Goal: Navigation & Orientation: Find specific page/section

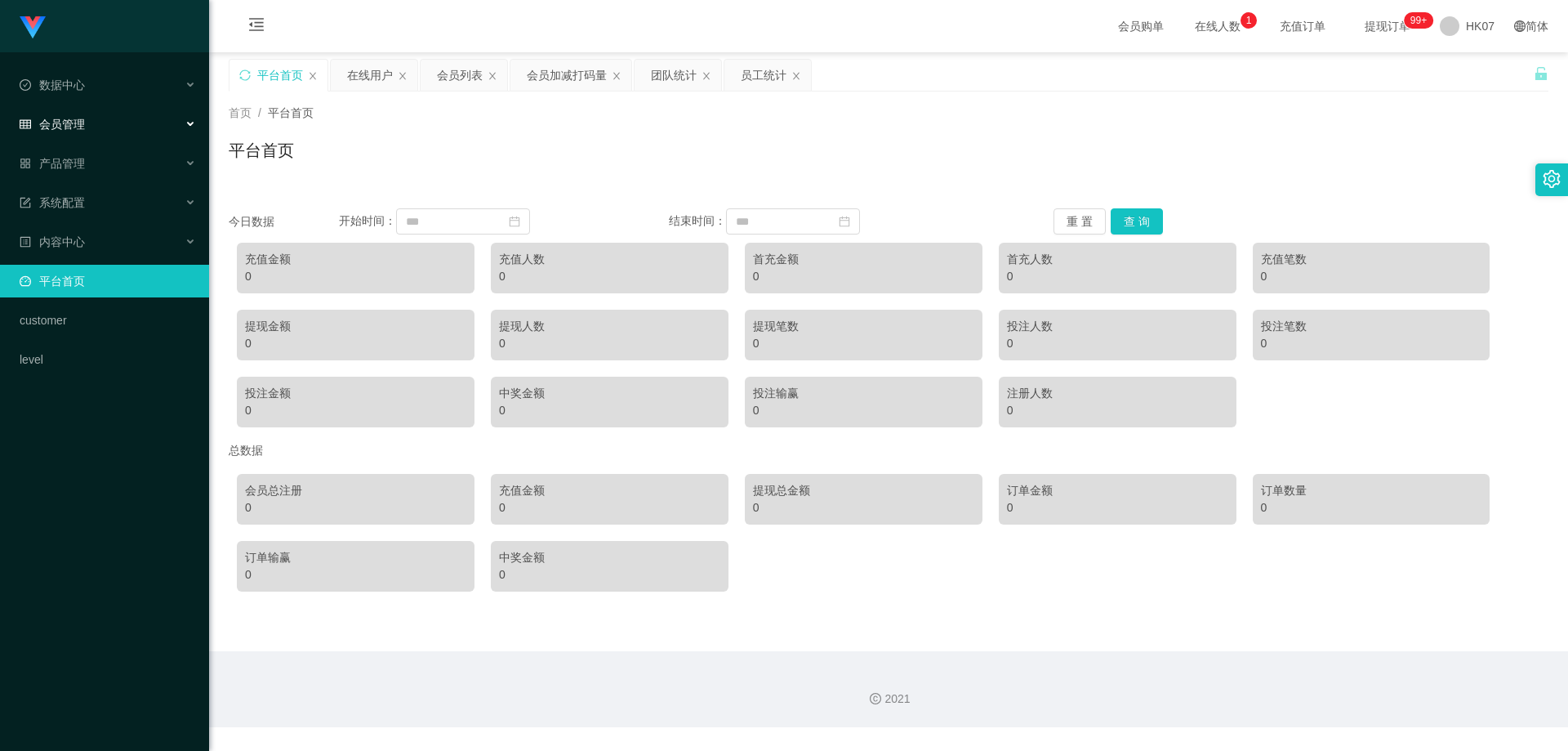
click at [113, 118] on div "会员管理" at bounding box center [105, 123] width 210 height 32
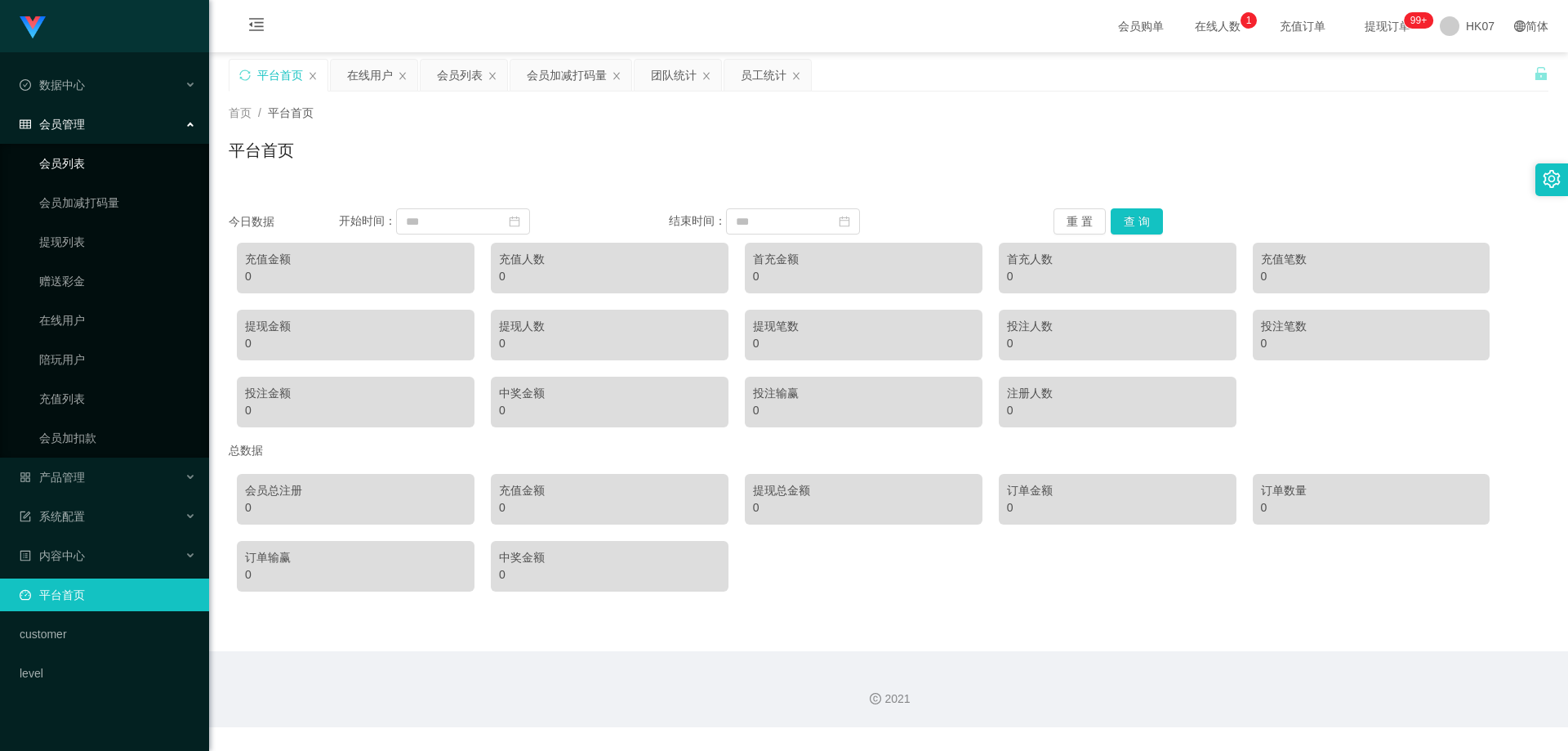
click at [88, 164] on link "会员列表" at bounding box center [117, 163] width 157 height 32
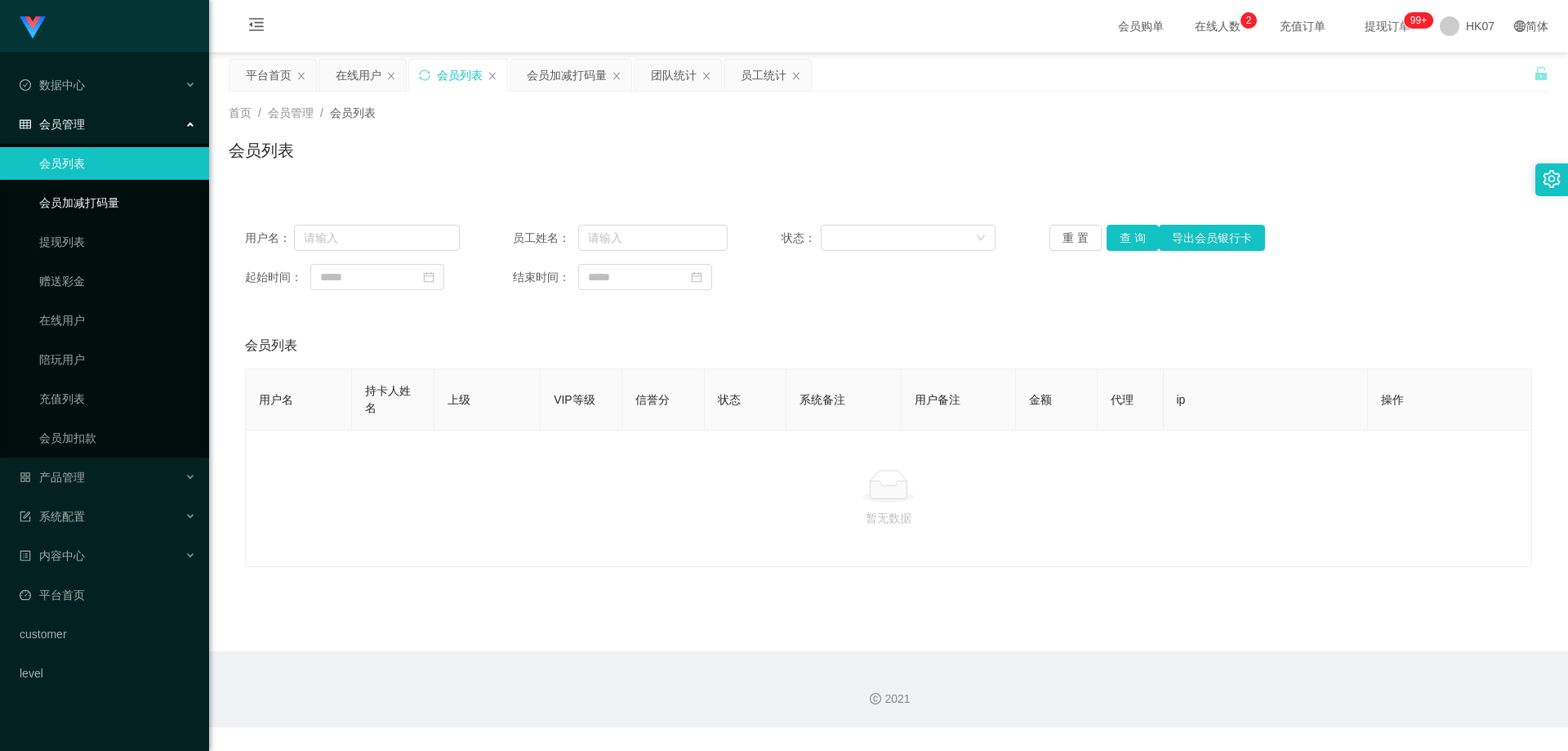
click at [134, 196] on link "会员加减打码量" at bounding box center [117, 202] width 157 height 32
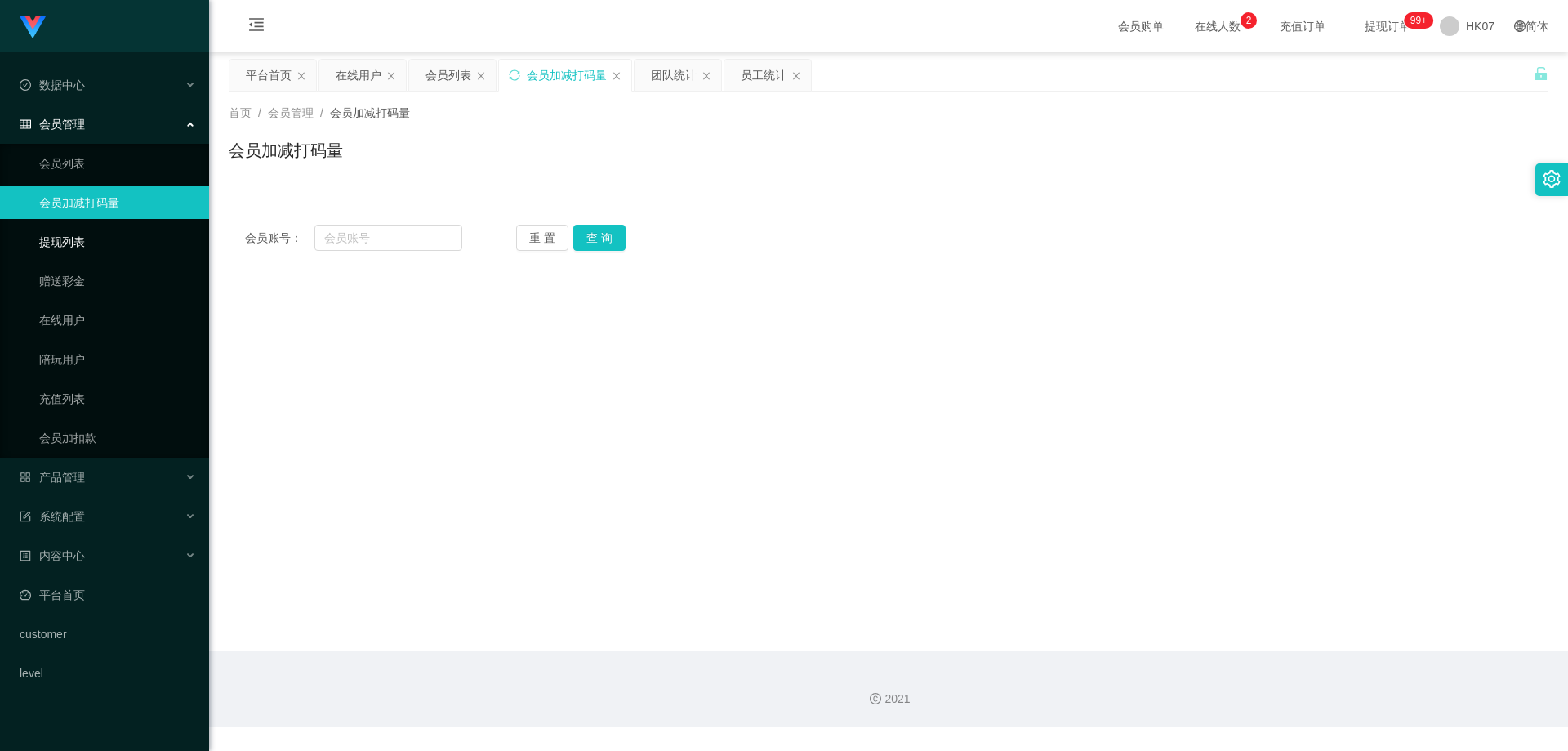
click at [111, 238] on link "提现列表" at bounding box center [117, 241] width 157 height 32
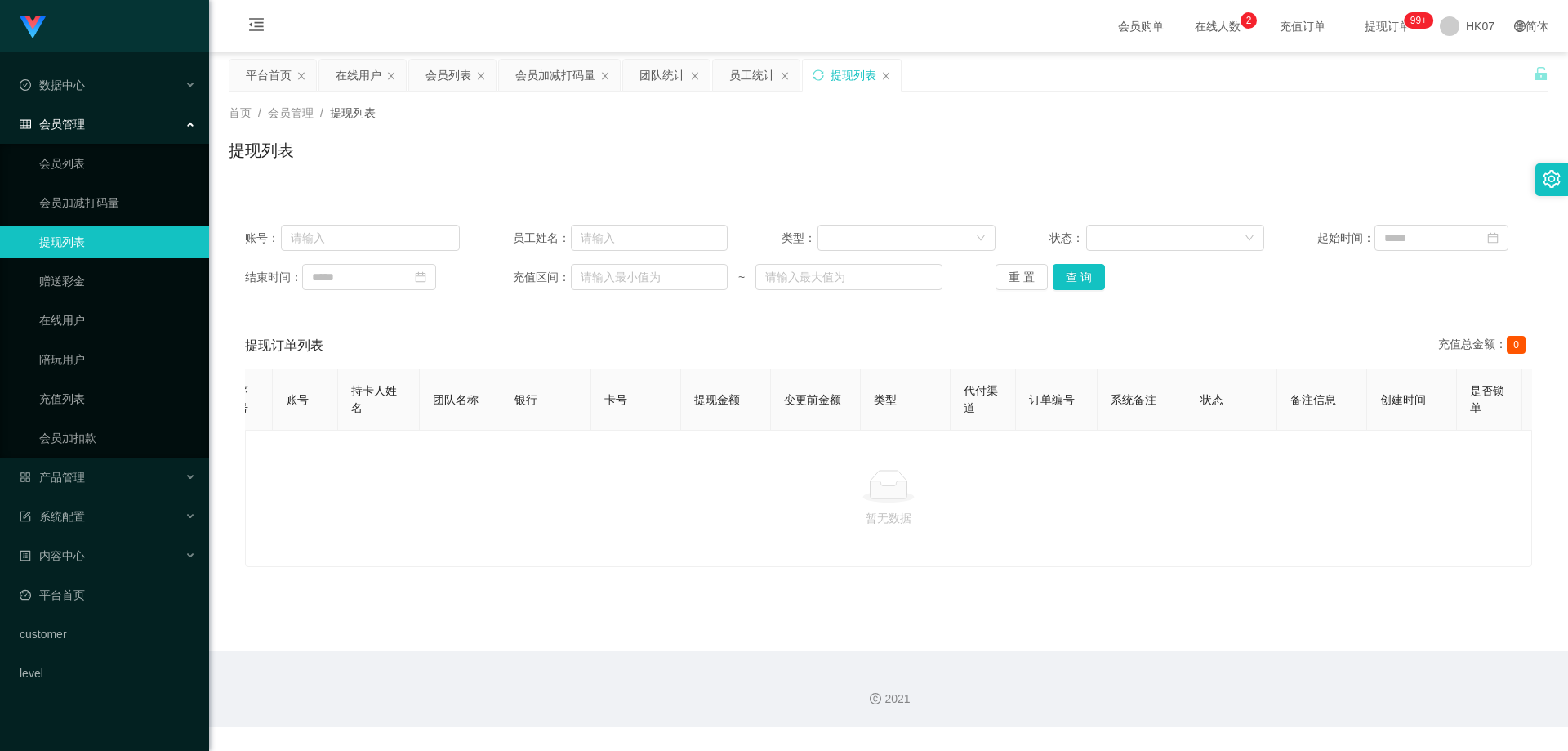
scroll to position [0, 32]
click at [125, 268] on link "赠送彩金" at bounding box center [117, 280] width 157 height 32
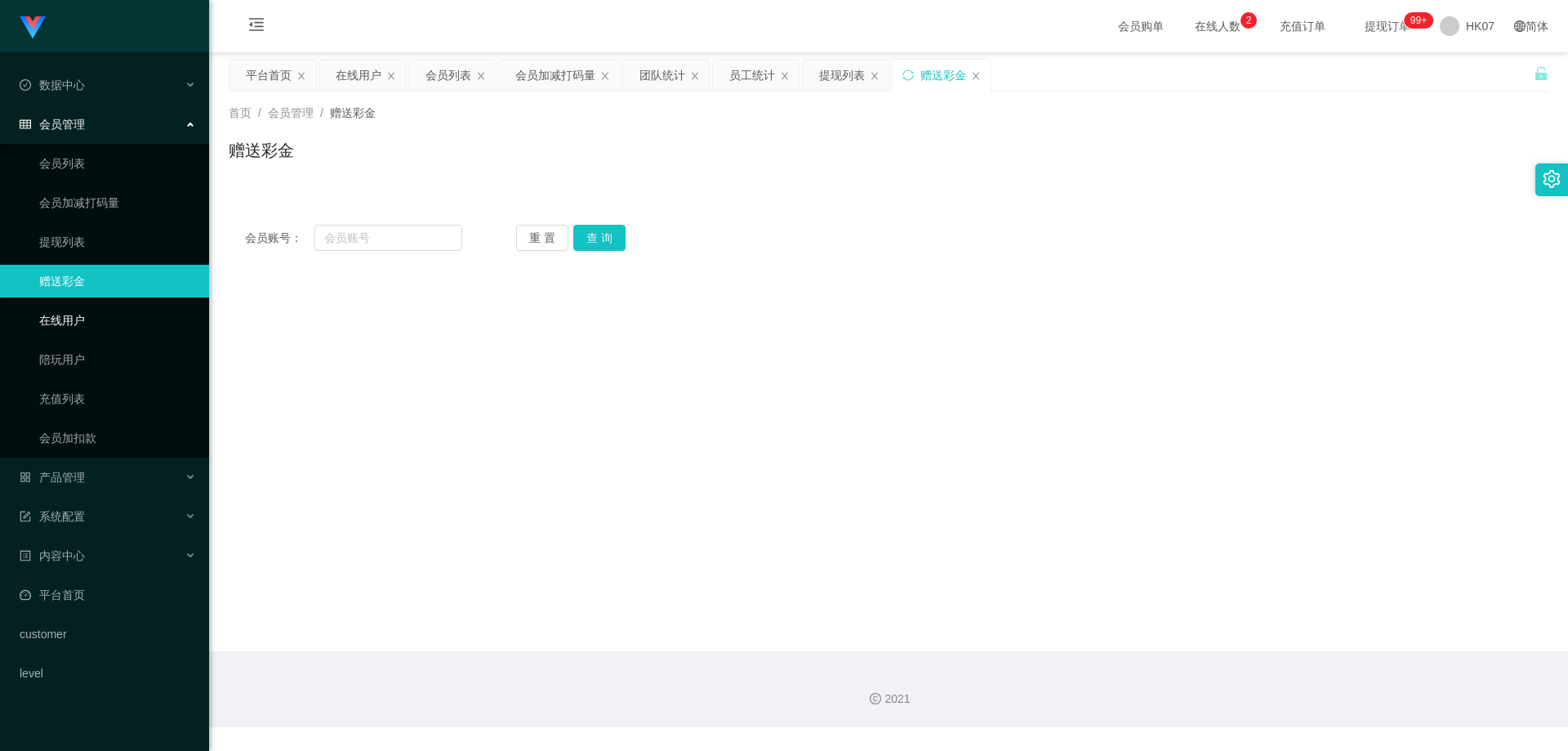
click at [118, 317] on link "在线用户" at bounding box center [117, 320] width 157 height 32
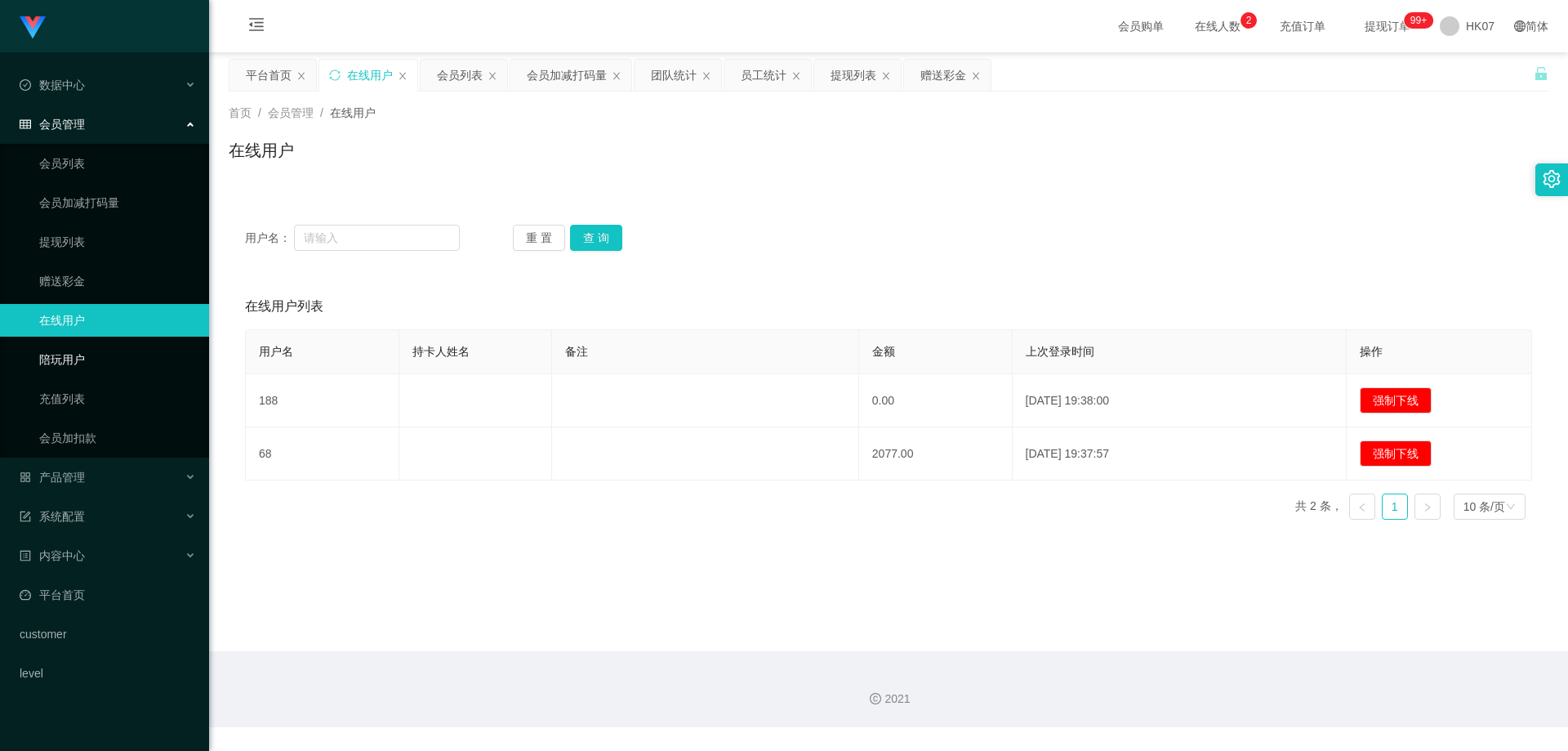
click at [124, 364] on link "陪玩用户" at bounding box center [117, 359] width 157 height 32
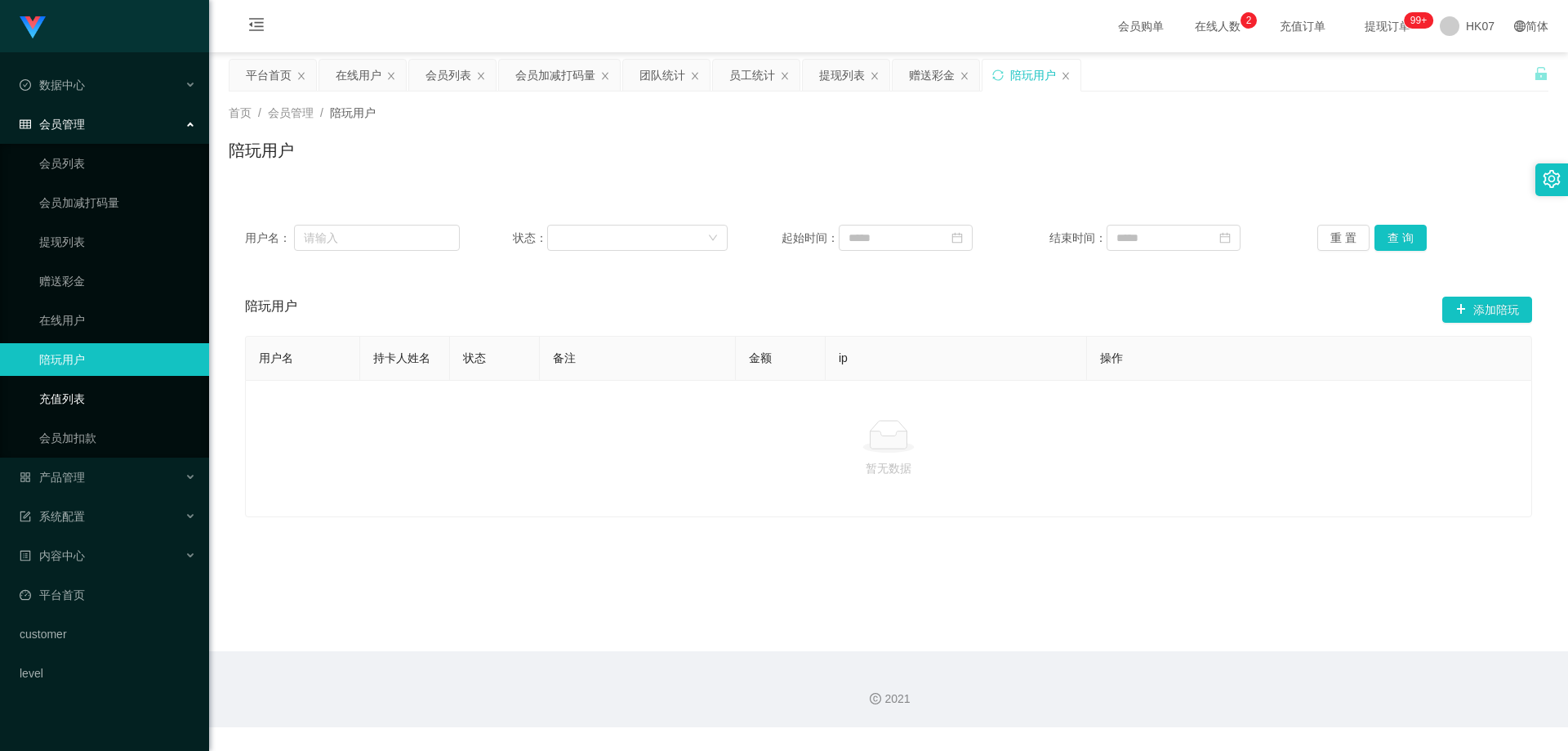
click at [103, 394] on link "充值列表" at bounding box center [117, 398] width 157 height 32
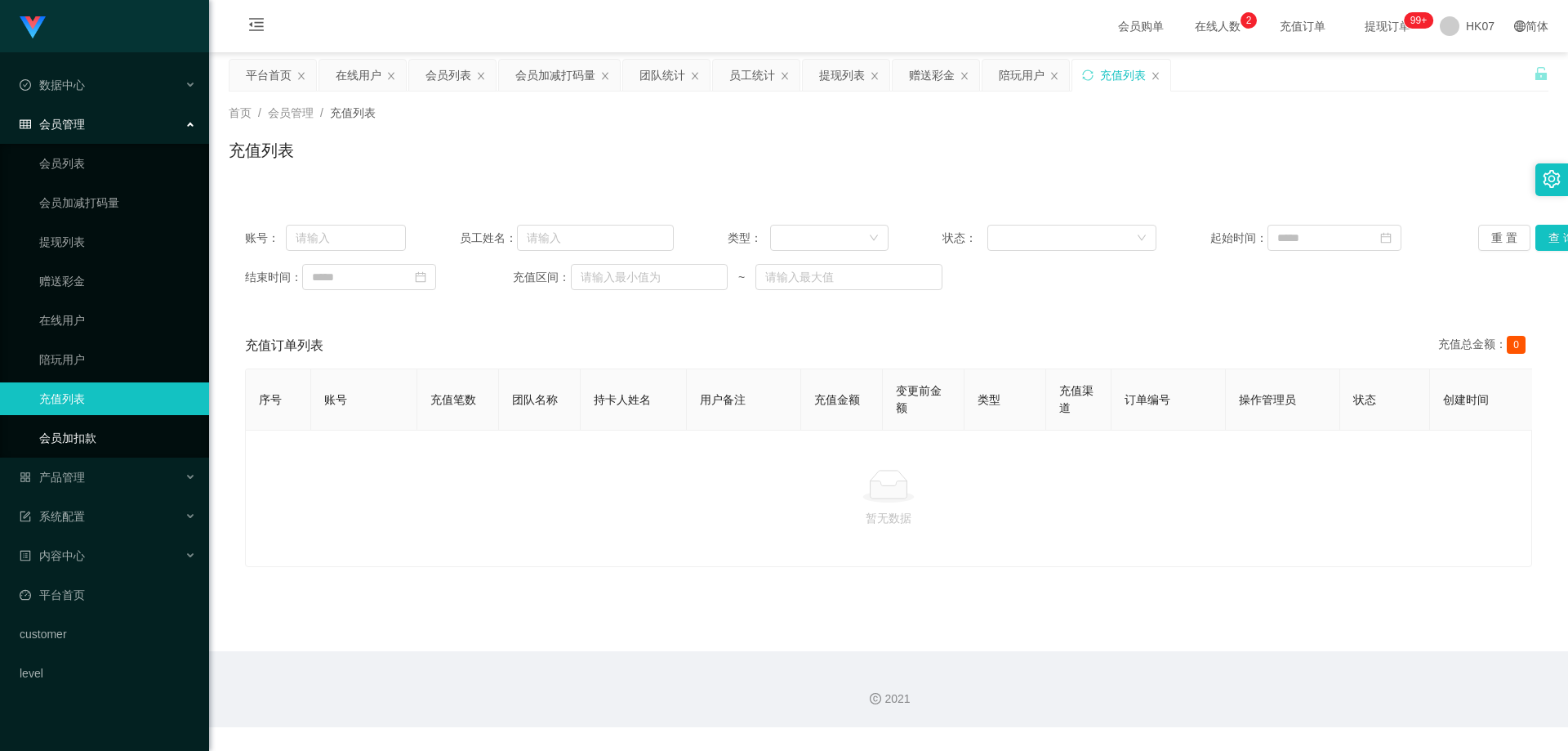
click at [90, 445] on link "会员加扣款" at bounding box center [117, 438] width 157 height 32
